Goal: Task Accomplishment & Management: Manage account settings

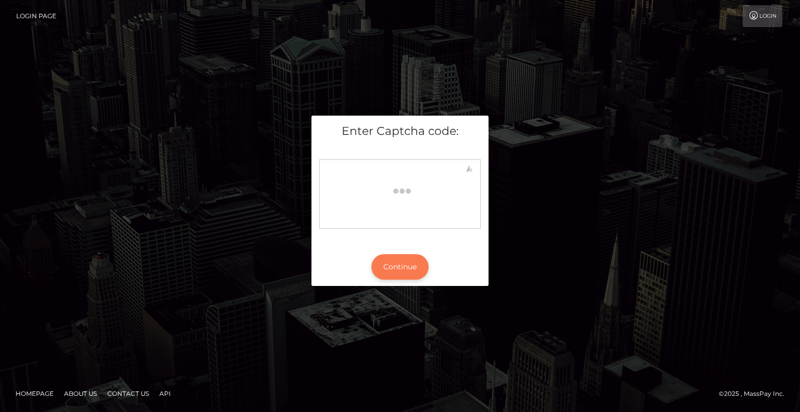
click at [404, 230] on div at bounding box center [400, 195] width 162 height 96
click at [400, 257] on button "Continue" at bounding box center [400, 267] width 57 height 26
click at [398, 263] on button "Continue" at bounding box center [400, 267] width 57 height 26
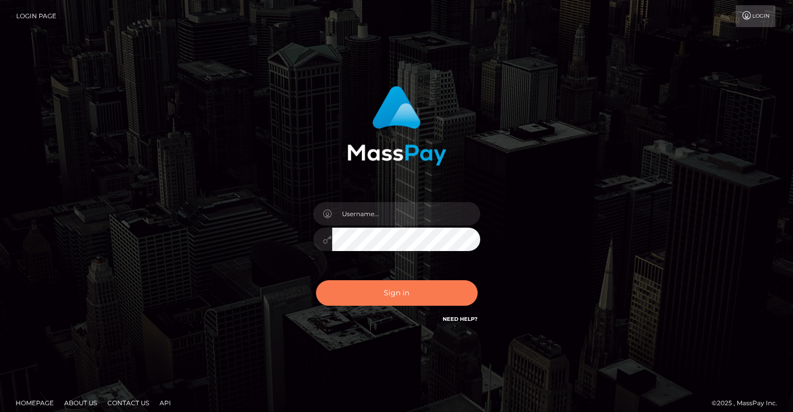
click at [386, 294] on button "Sign in" at bounding box center [397, 293] width 162 height 26
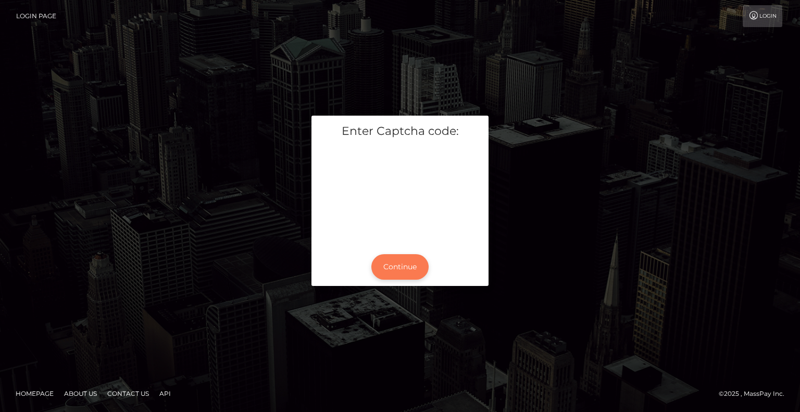
click at [397, 268] on button "Continue" at bounding box center [400, 267] width 57 height 26
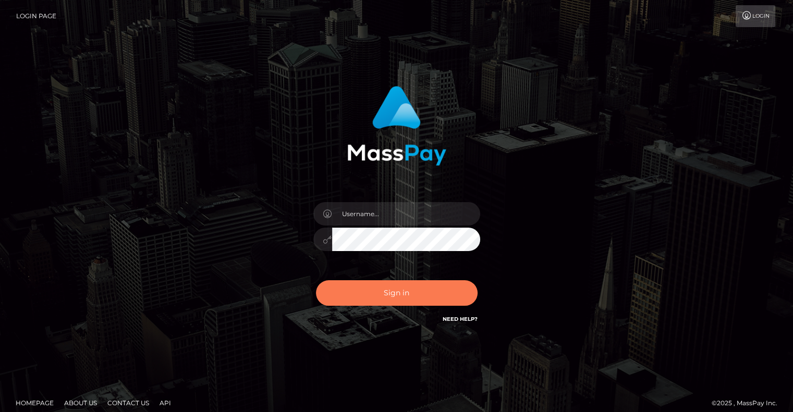
click at [423, 295] on button "Sign in" at bounding box center [397, 293] width 162 height 26
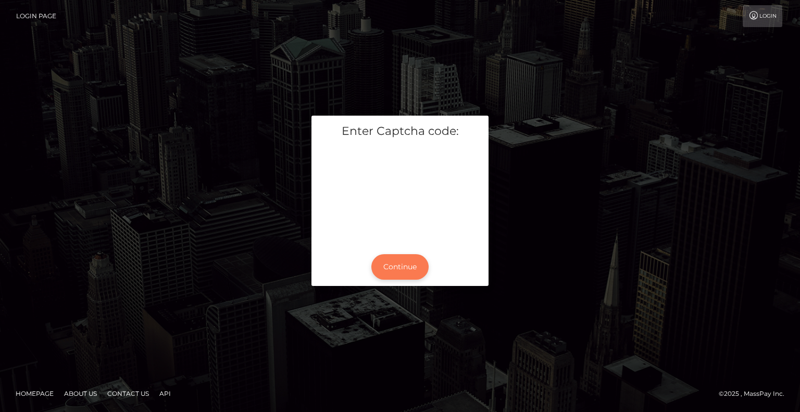
click at [413, 264] on button "Continue" at bounding box center [400, 267] width 57 height 26
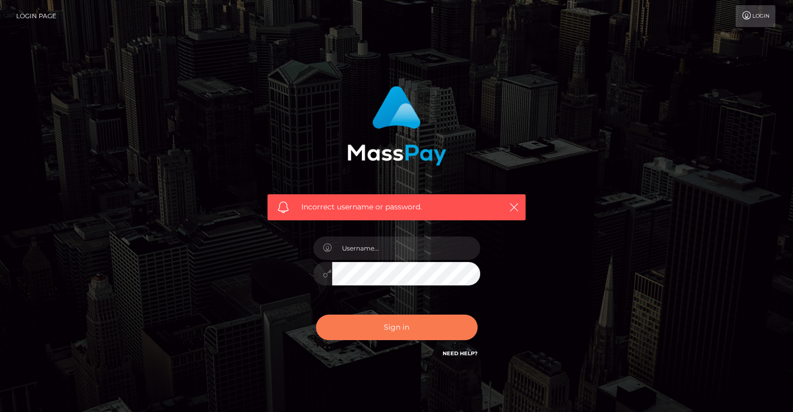
click at [407, 324] on button "Sign in" at bounding box center [397, 328] width 162 height 26
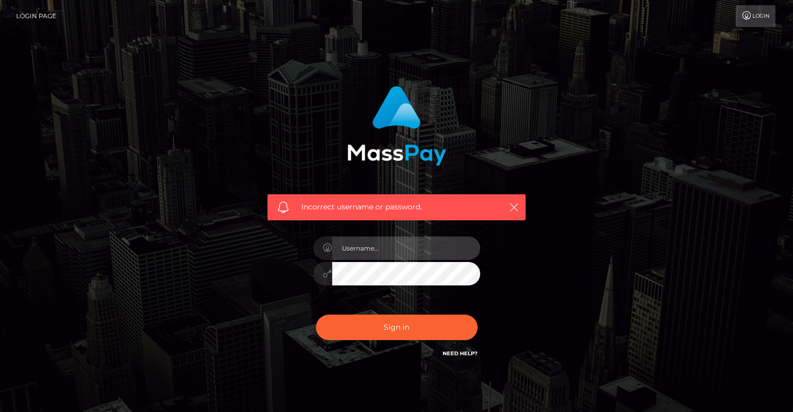
click at [413, 247] on input "text" at bounding box center [406, 248] width 148 height 23
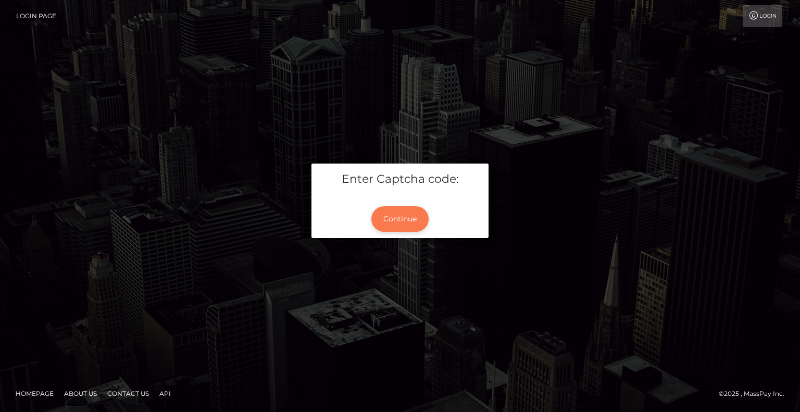
click at [401, 211] on button "Continue" at bounding box center [400, 219] width 57 height 26
